Goal: Information Seeking & Learning: Learn about a topic

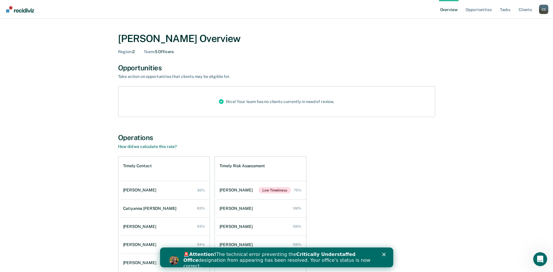
click at [385, 255] on div "Close" at bounding box center [385, 254] width 6 height 3
